Goal: Ask a question

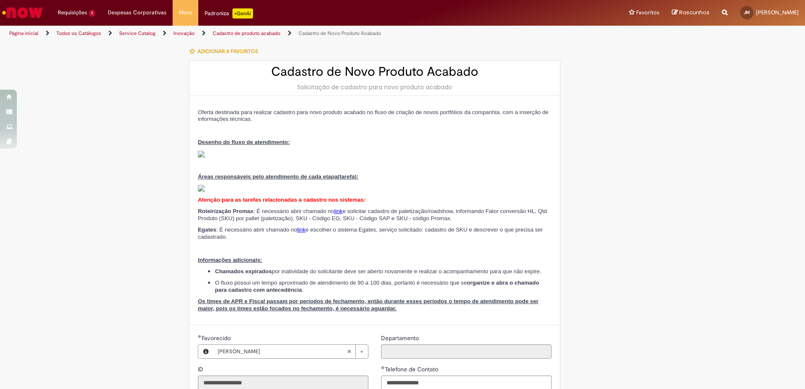
select select "***"
click at [72, 11] on li "Requisições 1 Exibir Todas as Solicitações Alterar Cadastro de Produto Acabado …" at bounding box center [76, 12] width 50 height 25
click at [93, 37] on link "Exibir Todas as Solicitações" at bounding box center [98, 33] width 93 height 9
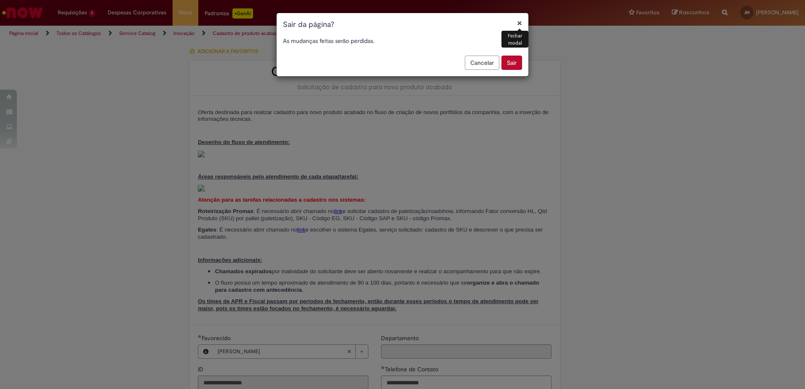
click at [509, 61] on button "Sair" at bounding box center [512, 63] width 21 height 14
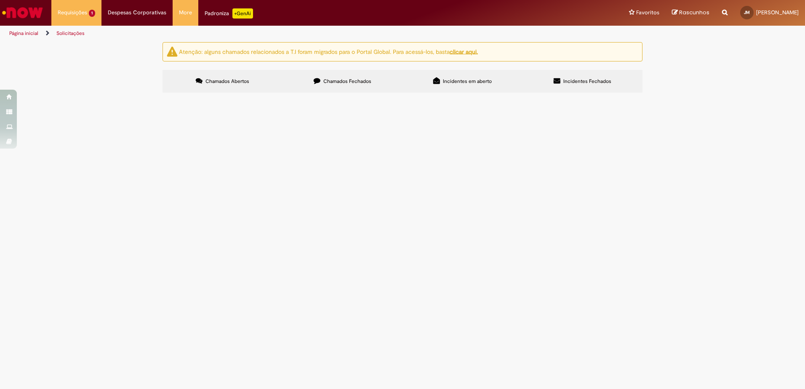
click at [0, 0] on td "Bom dia, Gostaria de tirar uma dúvida a respeito do cadastros das cervegelas de…" at bounding box center [0, 0] width 0 height 0
click at [0, 0] on span "Bom dia, Gostaria de tirar uma dúvida a respeito do cadastros das cervegelas de…" at bounding box center [0, 0] width 0 height 0
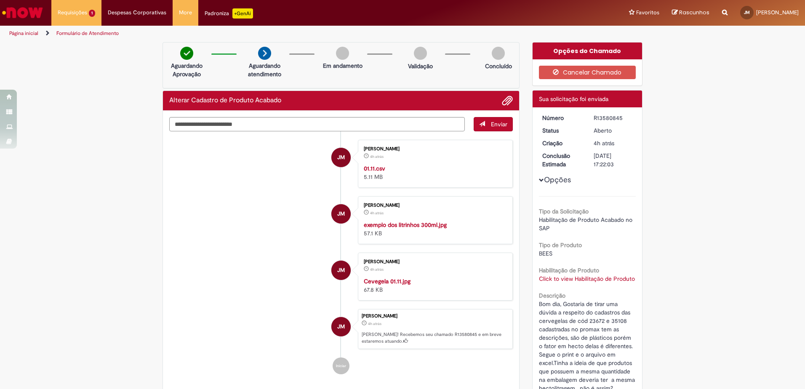
click at [0, 0] on button "Opções" at bounding box center [0, 0] width 0 height 0
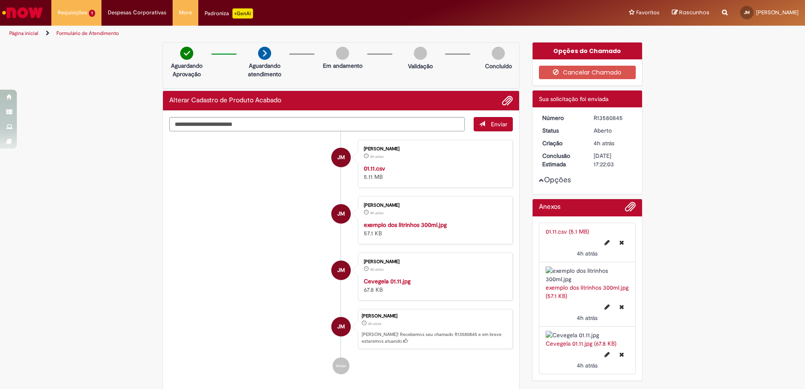
click at [0, 0] on button "Opções" at bounding box center [0, 0] width 0 height 0
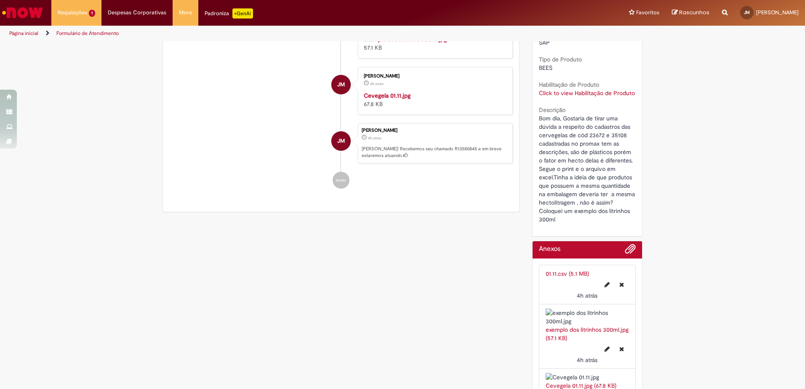
scroll to position [213, 0]
